Goal: Transaction & Acquisition: Purchase product/service

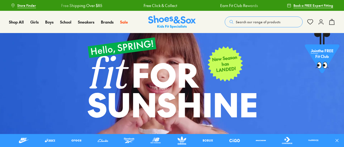
click at [246, 21] on span "Search our range of products" at bounding box center [258, 21] width 45 height 5
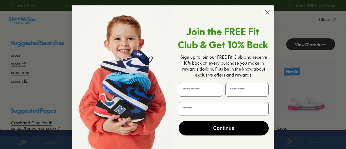
click at [267, 12] on icon "Close dialog" at bounding box center [268, 13] width 4 height 4
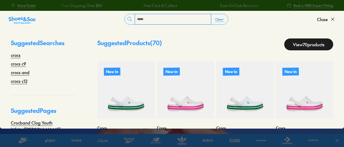
click at [168, 19] on input "*****" at bounding box center [173, 19] width 76 height 10
type input "**********"
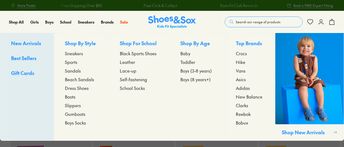
click at [239, 55] on span "Crocs" at bounding box center [241, 53] width 11 height 6
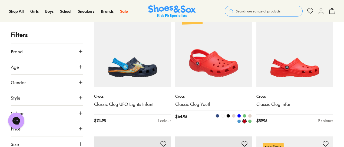
scroll to position [379, 0]
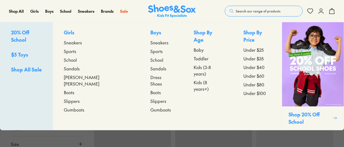
click at [194, 64] on span "Kids (3-8 years)" at bounding box center [208, 70] width 28 height 13
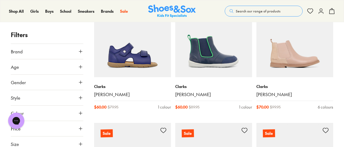
scroll to position [1109, 0]
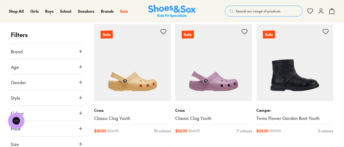
scroll to position [1325, 0]
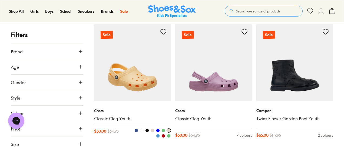
click at [141, 62] on img at bounding box center [132, 62] width 77 height 77
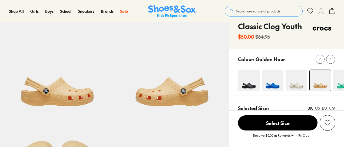
scroll to position [81, 0]
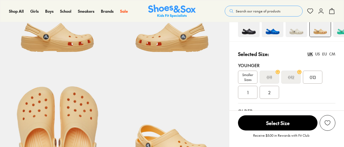
select select "*"
click at [249, 77] on span "Smaller Sizes" at bounding box center [247, 77] width 19 height 10
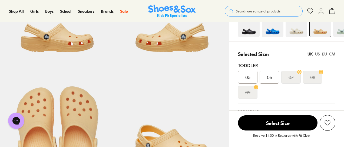
select select "*"
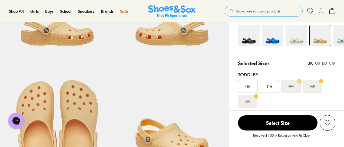
scroll to position [81, 0]
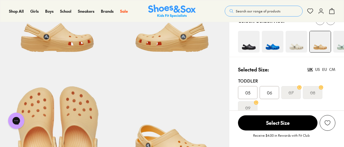
click at [339, 42] on img at bounding box center [344, 42] width 22 height 22
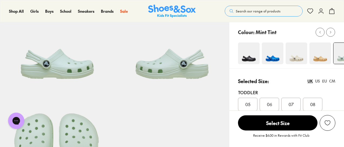
select select "*"
click at [278, 57] on img at bounding box center [273, 53] width 22 height 22
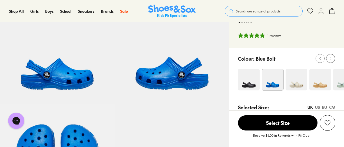
select select "*"
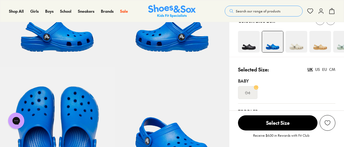
scroll to position [162, 0]
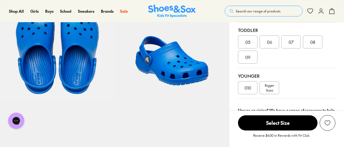
click at [249, 91] on div "010" at bounding box center [247, 87] width 19 height 13
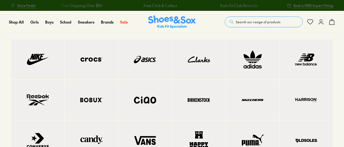
click at [93, 64] on img at bounding box center [92, 59] width 32 height 18
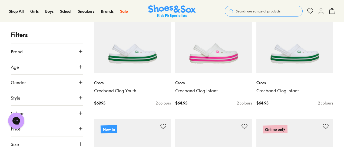
click at [79, 128] on use at bounding box center [80, 128] width 3 height 3
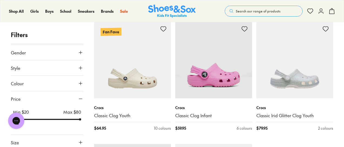
scroll to position [1208, 0]
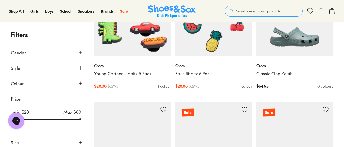
scroll to position [2587, 0]
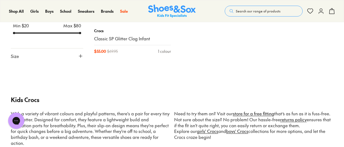
scroll to position [3020, 0]
